Goal: Subscribe to service/newsletter

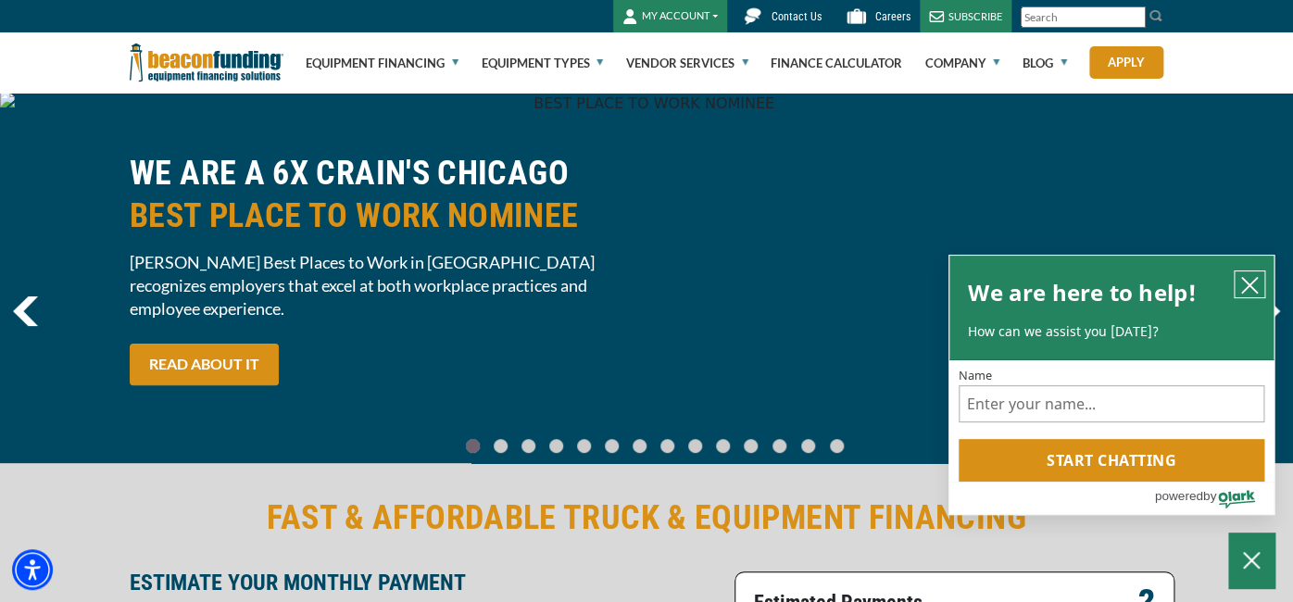
click at [1255, 278] on icon "close chatbox" at bounding box center [1250, 285] width 19 height 19
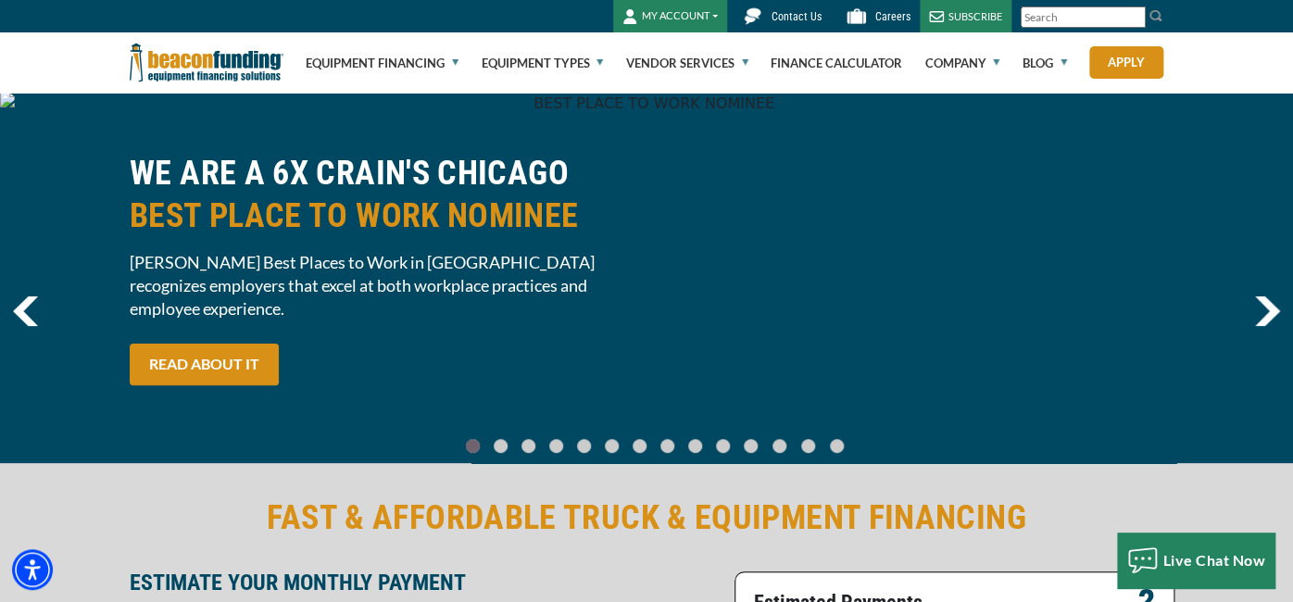
click at [727, 16] on button "MY ACCOUNT" at bounding box center [670, 16] width 114 height 32
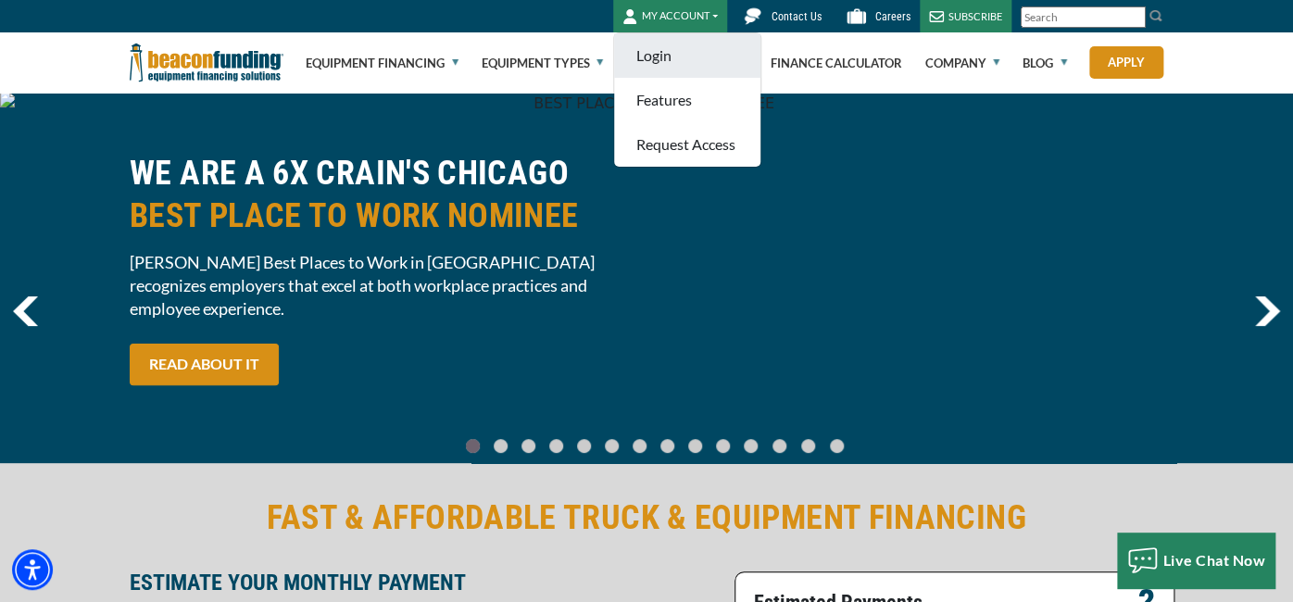
click at [750, 50] on link "Login" at bounding box center [687, 55] width 146 height 44
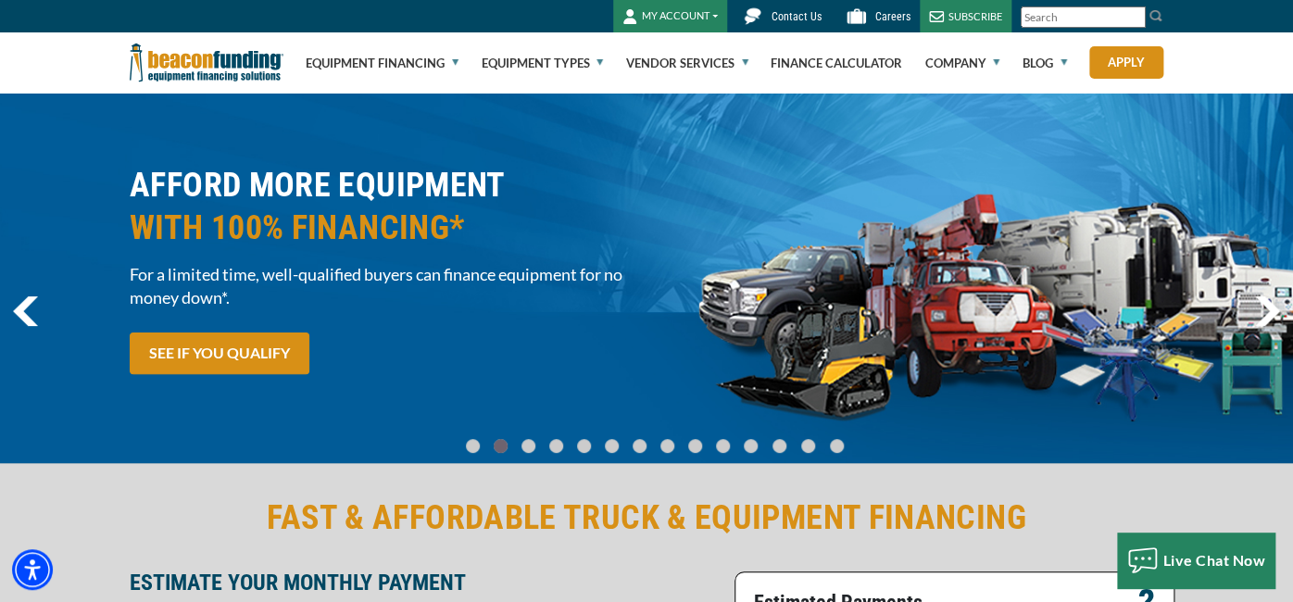
click at [1012, 12] on div "SUBSCRIBE" at bounding box center [966, 16] width 92 height 32
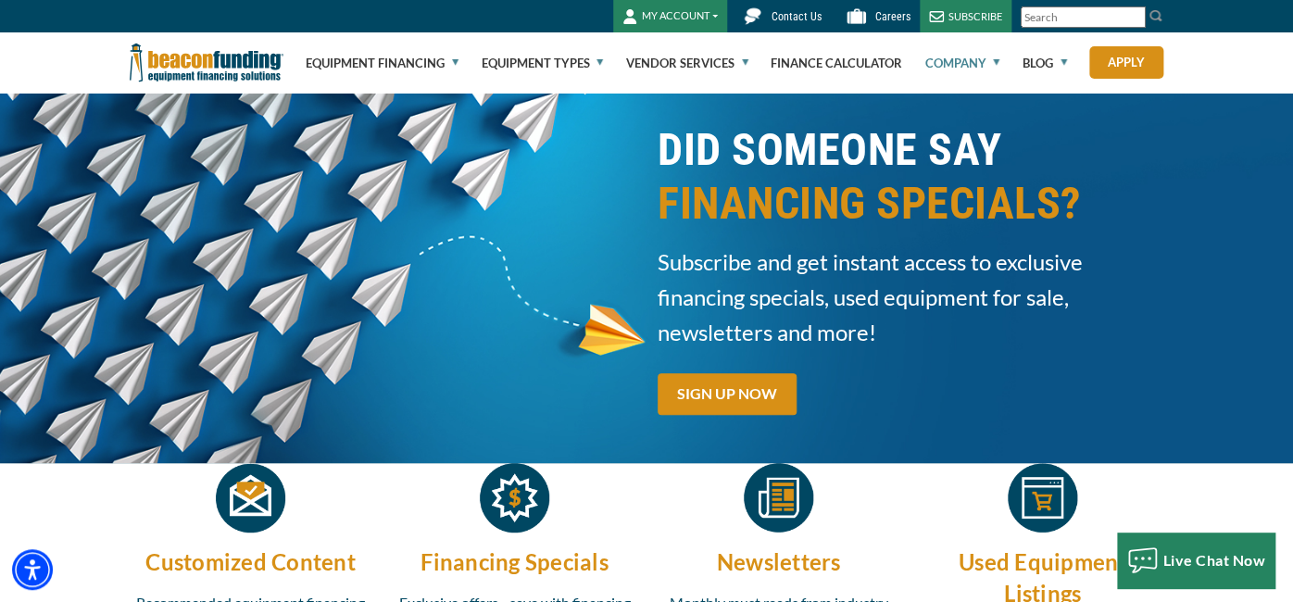
click at [727, 11] on button "MY ACCOUNT" at bounding box center [670, 16] width 114 height 32
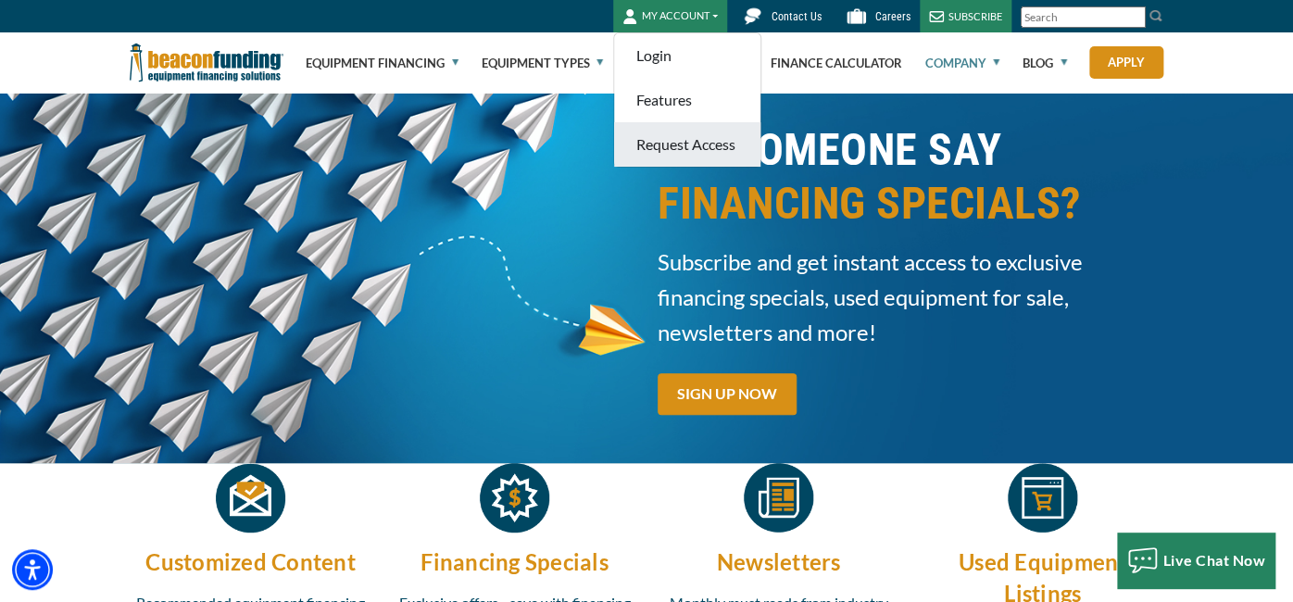
click at [761, 142] on link "Request Access" at bounding box center [687, 144] width 146 height 44
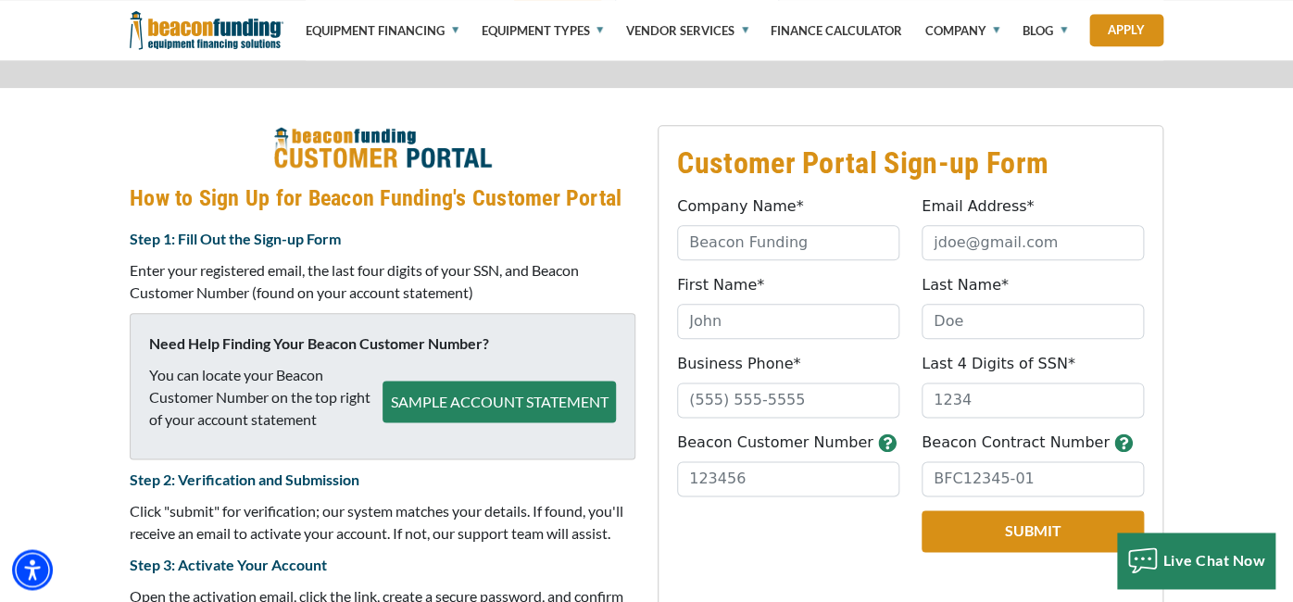
scroll to position [714, 0]
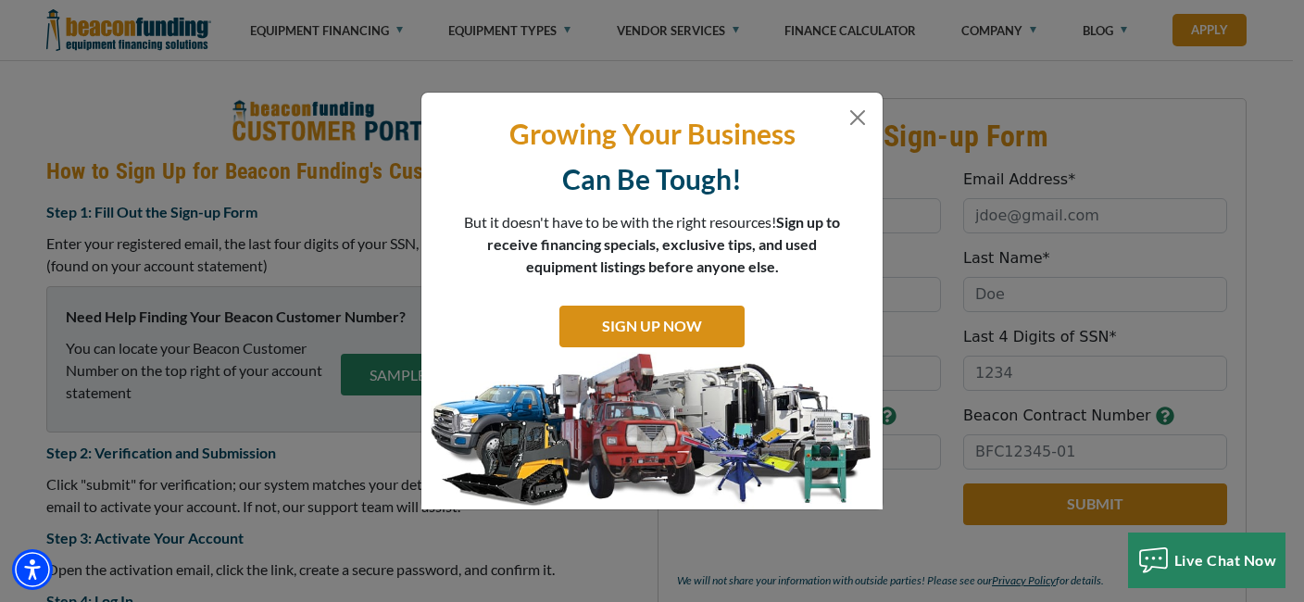
click at [846, 116] on p "Growing Your Business" at bounding box center [652, 134] width 434 height 36
click at [855, 119] on button "Close" at bounding box center [858, 118] width 22 height 22
